Goal: Task Accomplishment & Management: Manage account settings

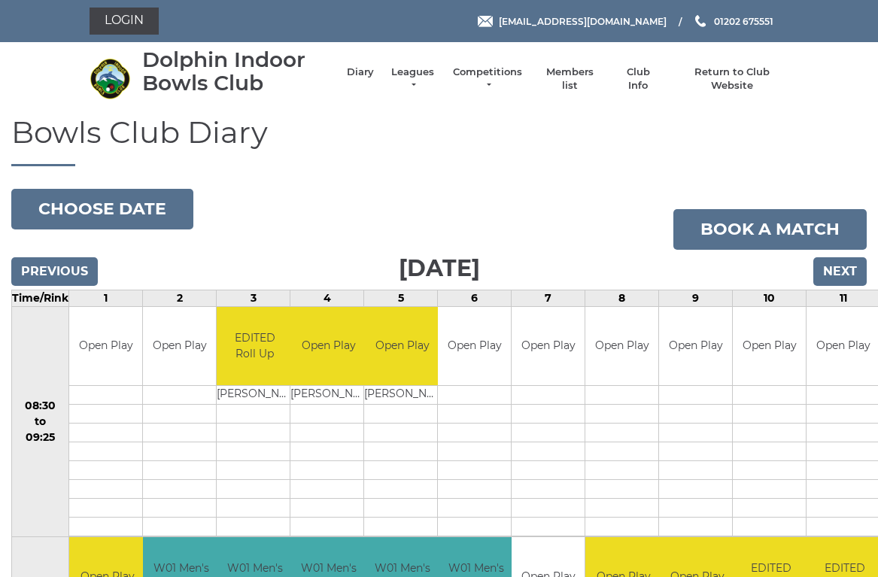
click at [579, 72] on li "Members list" at bounding box center [561, 79] width 77 height 42
click at [584, 71] on li "Members list" at bounding box center [561, 79] width 77 height 42
click at [586, 81] on link "Members list" at bounding box center [569, 78] width 62 height 27
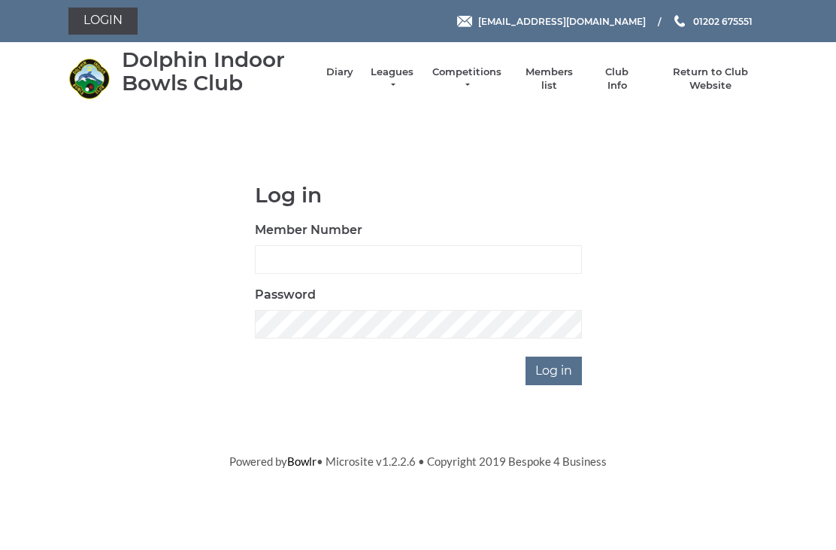
scroll to position [109, 0]
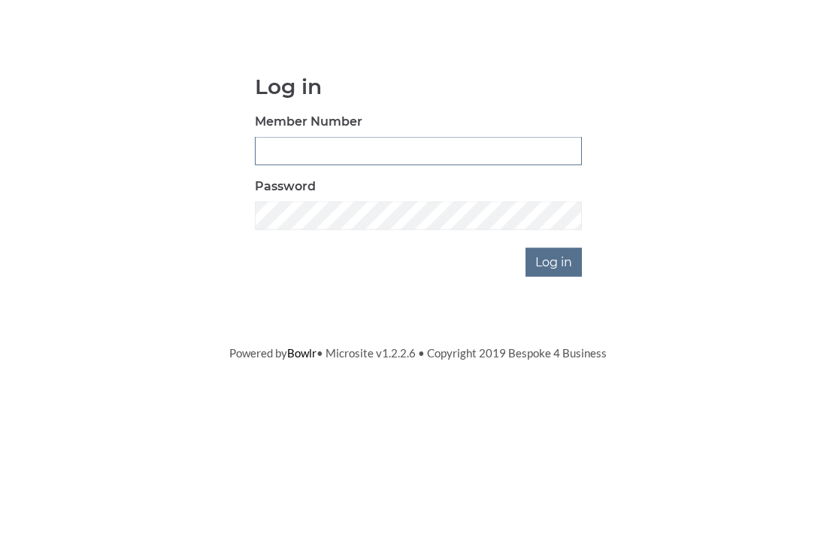
type input "2406"
click at [555, 356] on input "Log in" at bounding box center [554, 370] width 56 height 29
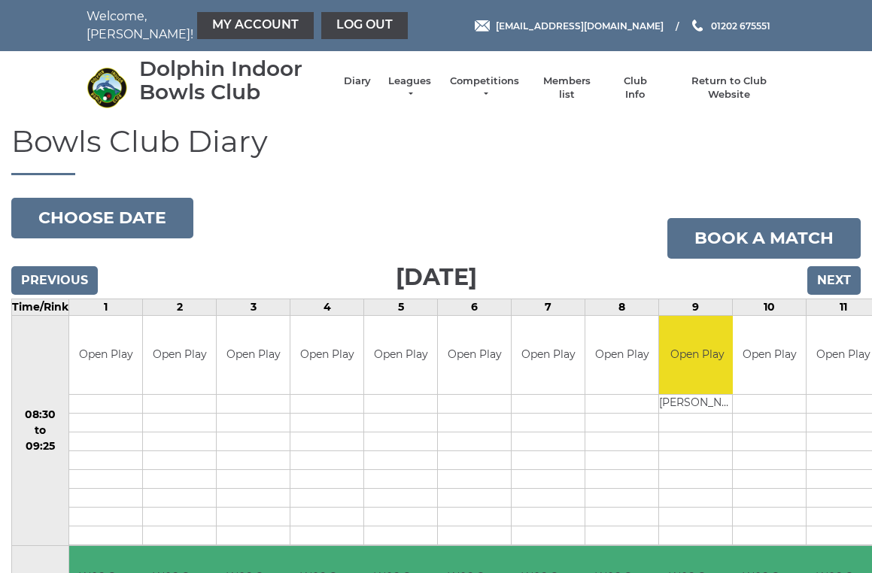
scroll to position [3, 0]
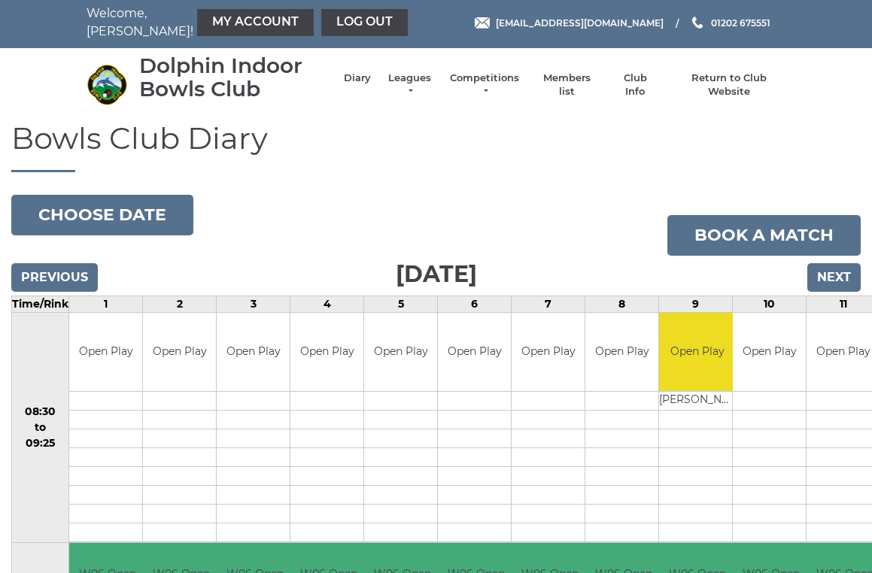
click at [575, 78] on li "Members list" at bounding box center [558, 85] width 77 height 42
click at [572, 82] on link "Members list" at bounding box center [566, 84] width 62 height 27
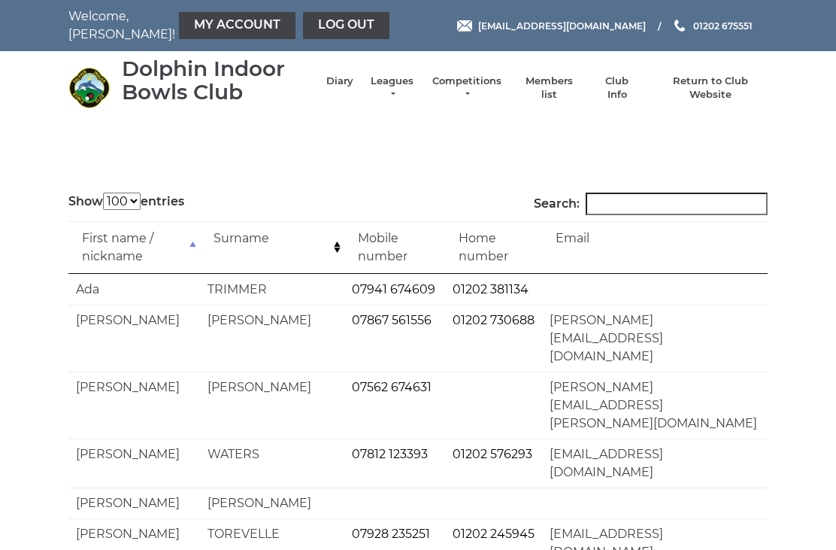
select select "100"
